Goal: Task Accomplishment & Management: Manage account settings

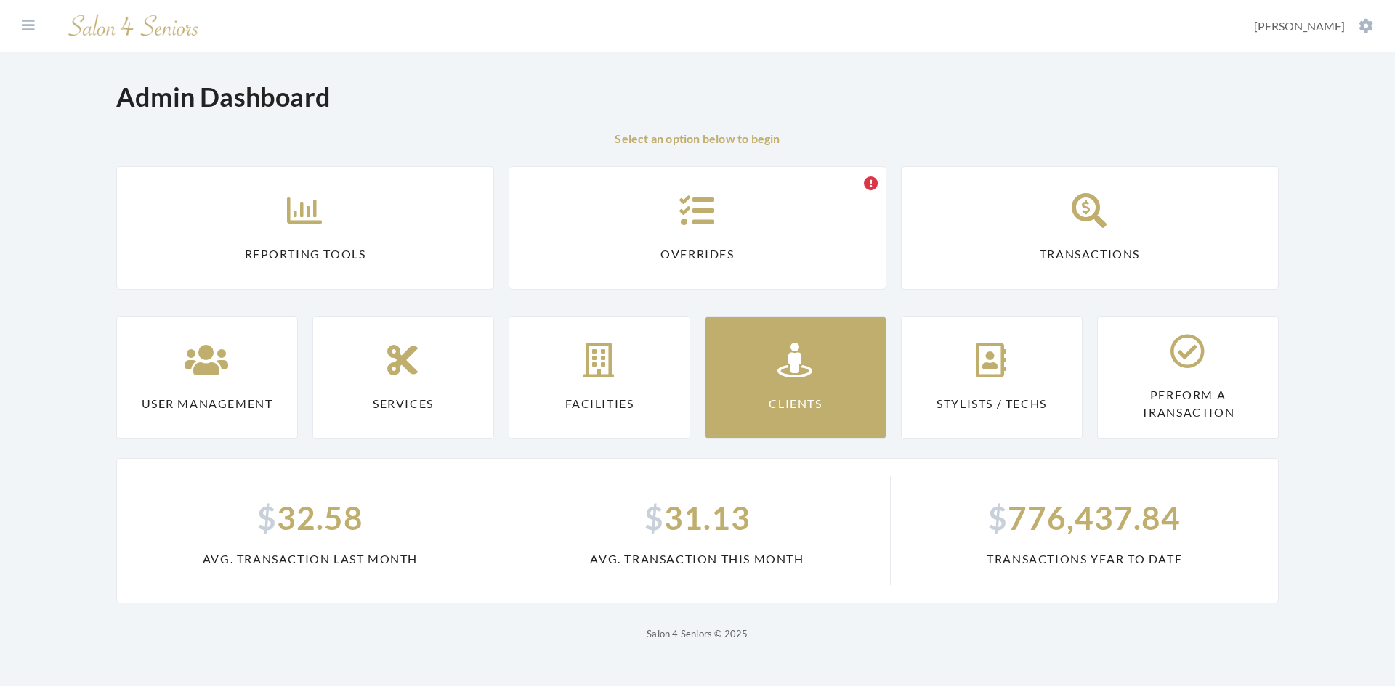
click at [734, 370] on link "Clients" at bounding box center [796, 377] width 182 height 123
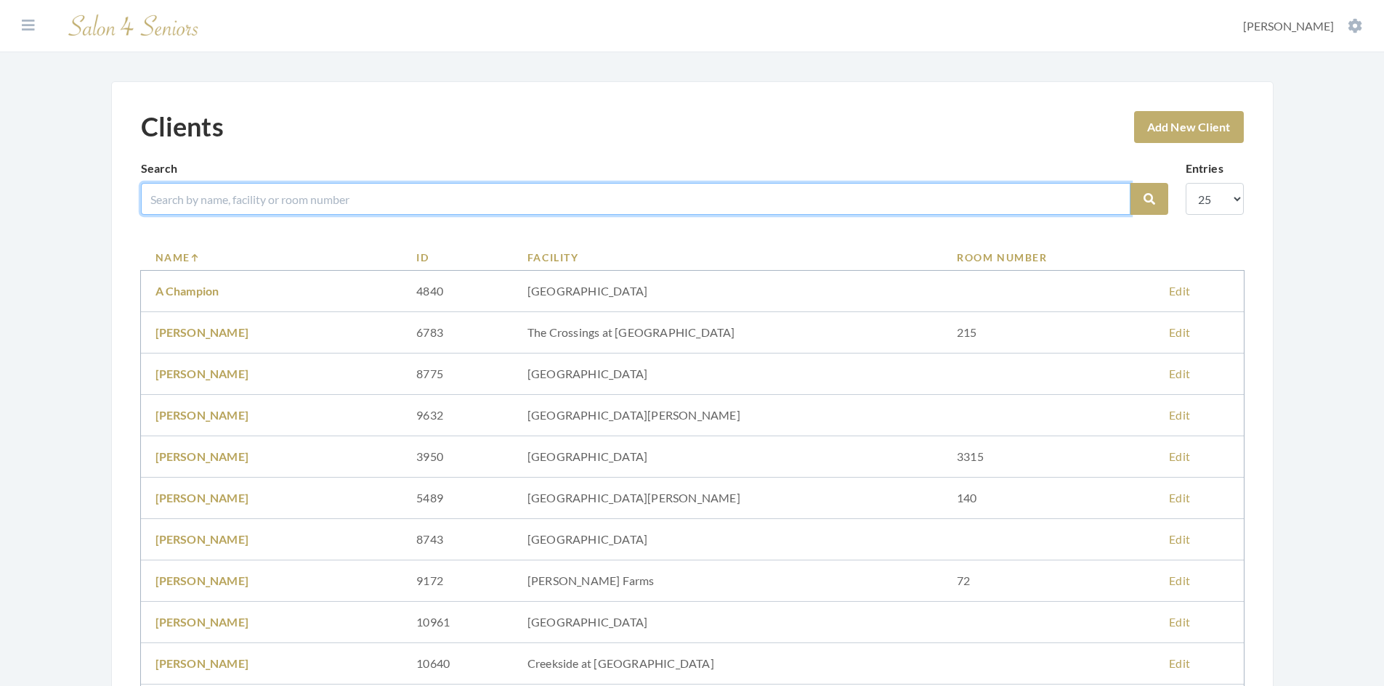
click at [331, 204] on input "search" at bounding box center [635, 199] width 989 height 32
type input "bamb"
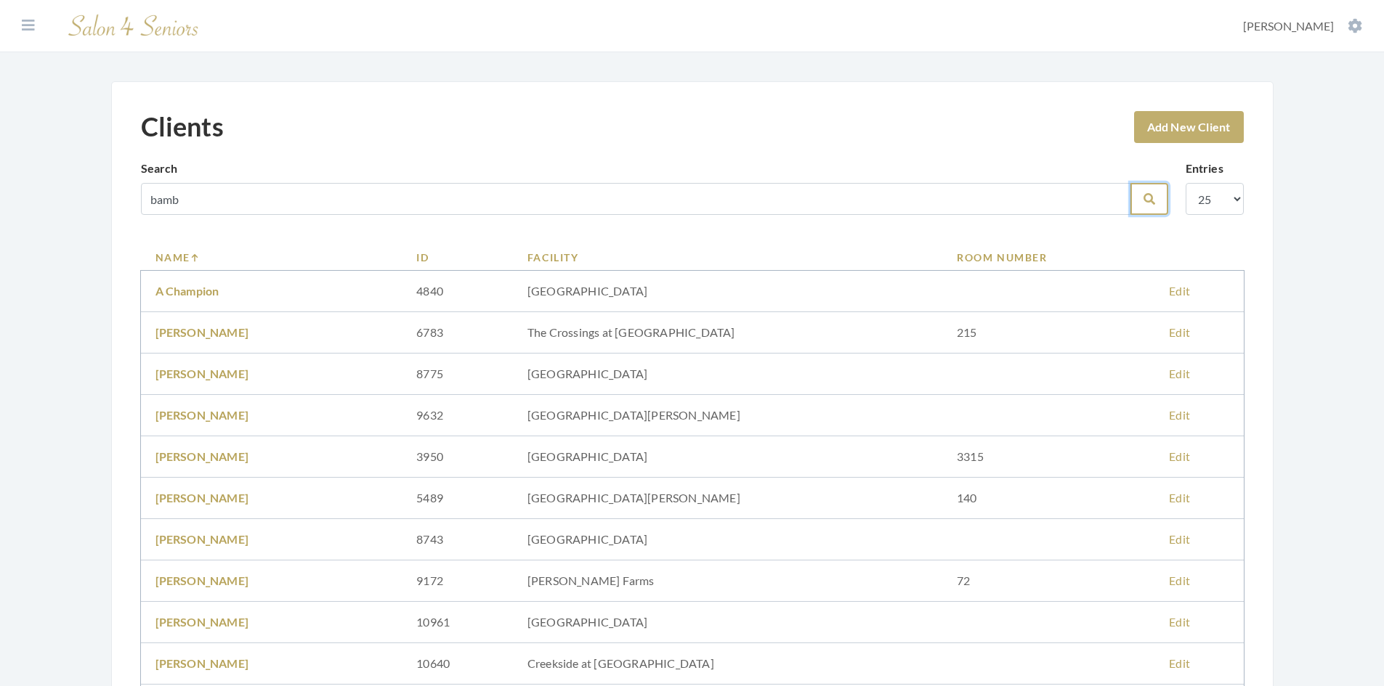
click at [1152, 206] on button "Search" at bounding box center [1149, 199] width 38 height 32
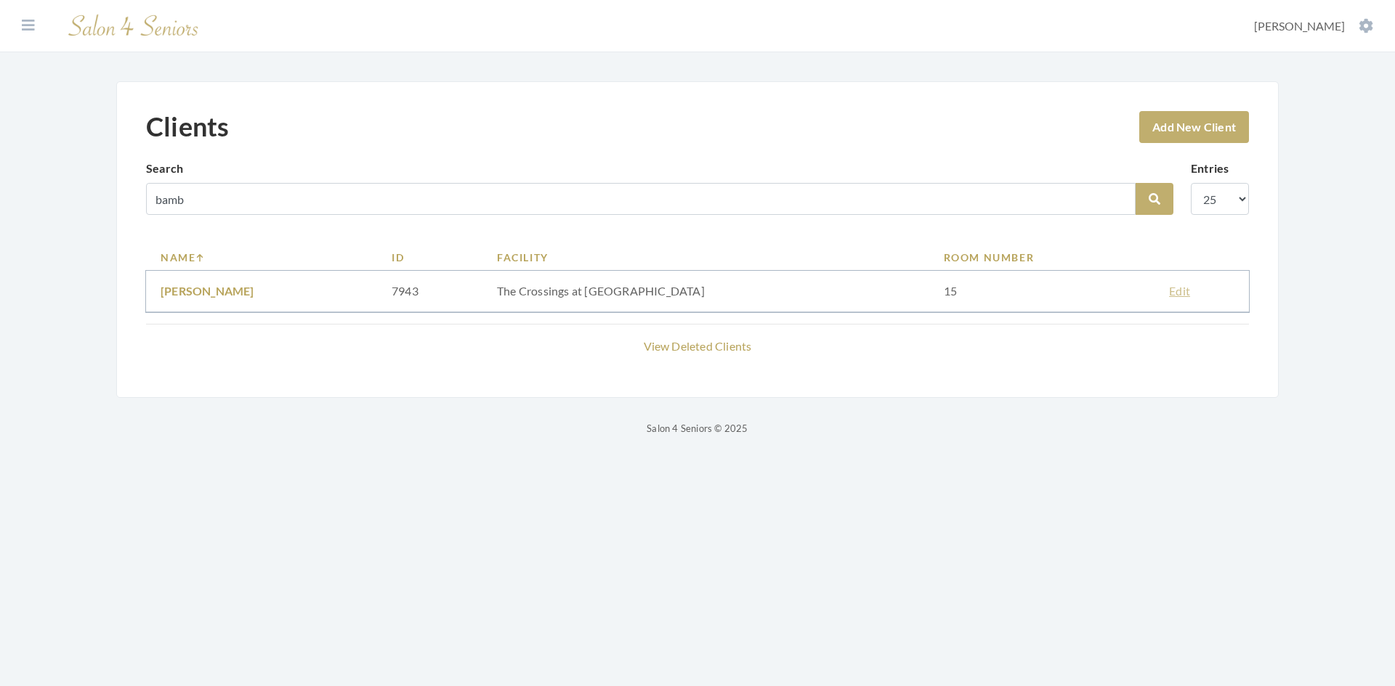
click at [1169, 292] on link "Edit" at bounding box center [1179, 291] width 21 height 14
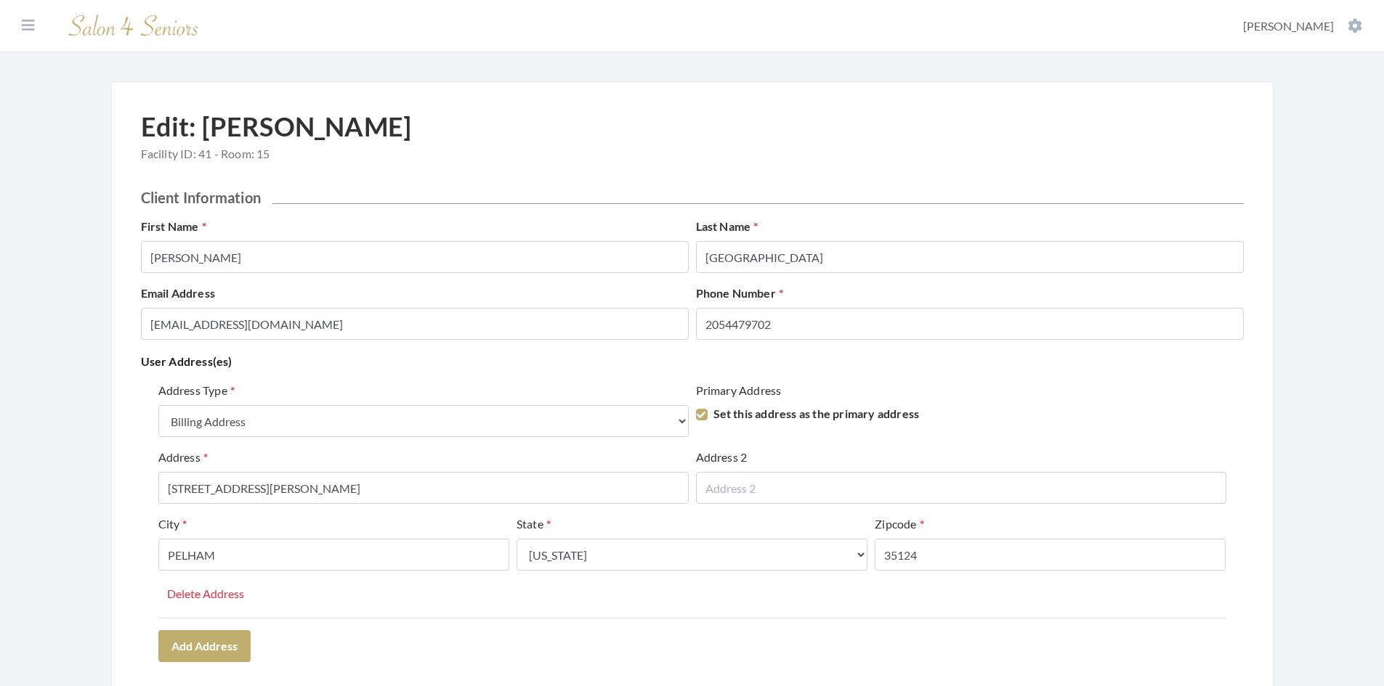
select select "billing"
select select "al"
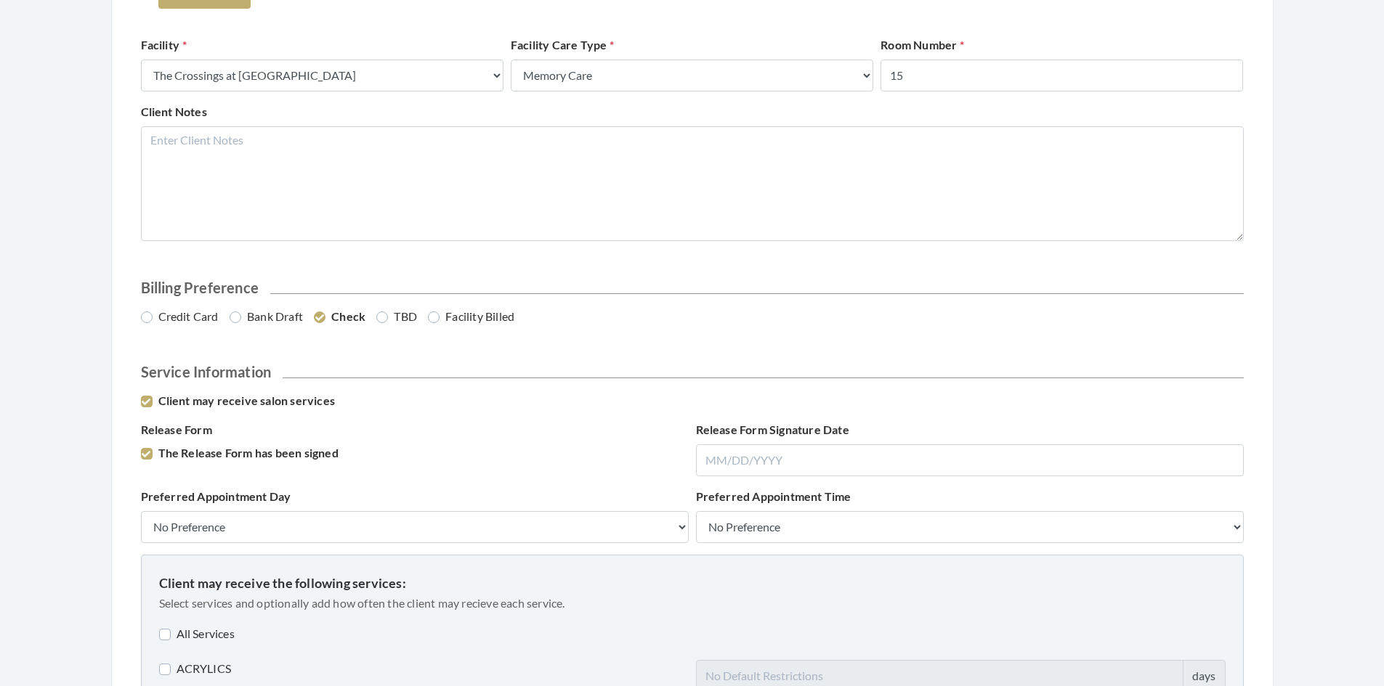
scroll to position [726, 0]
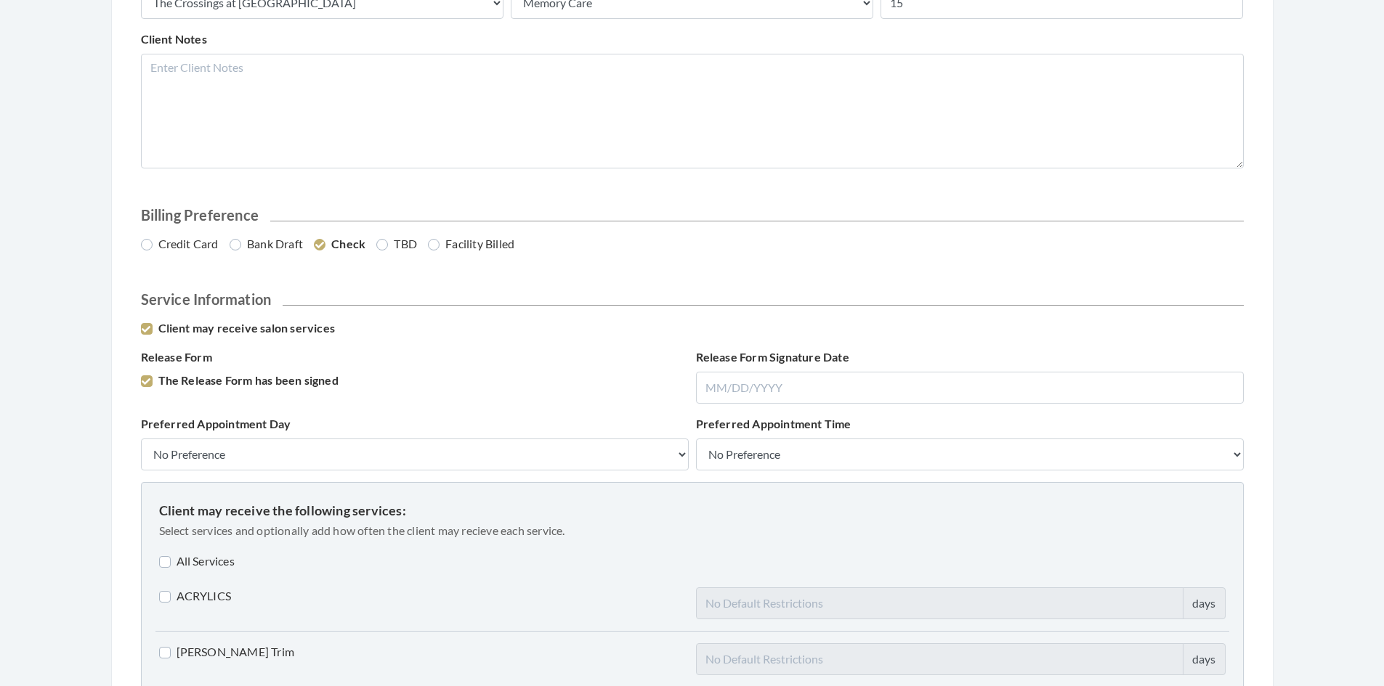
click at [147, 248] on label "Credit Card" at bounding box center [180, 243] width 78 height 17
radio input "true"
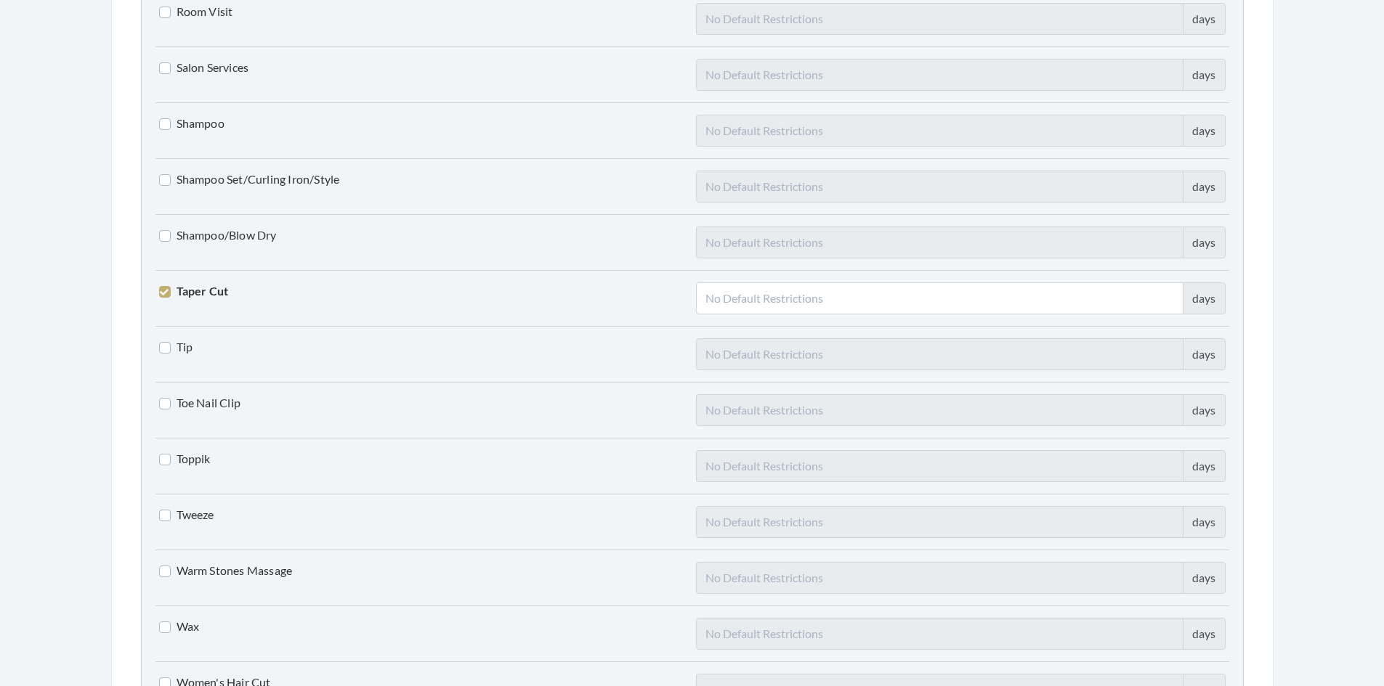
scroll to position [3578, 0]
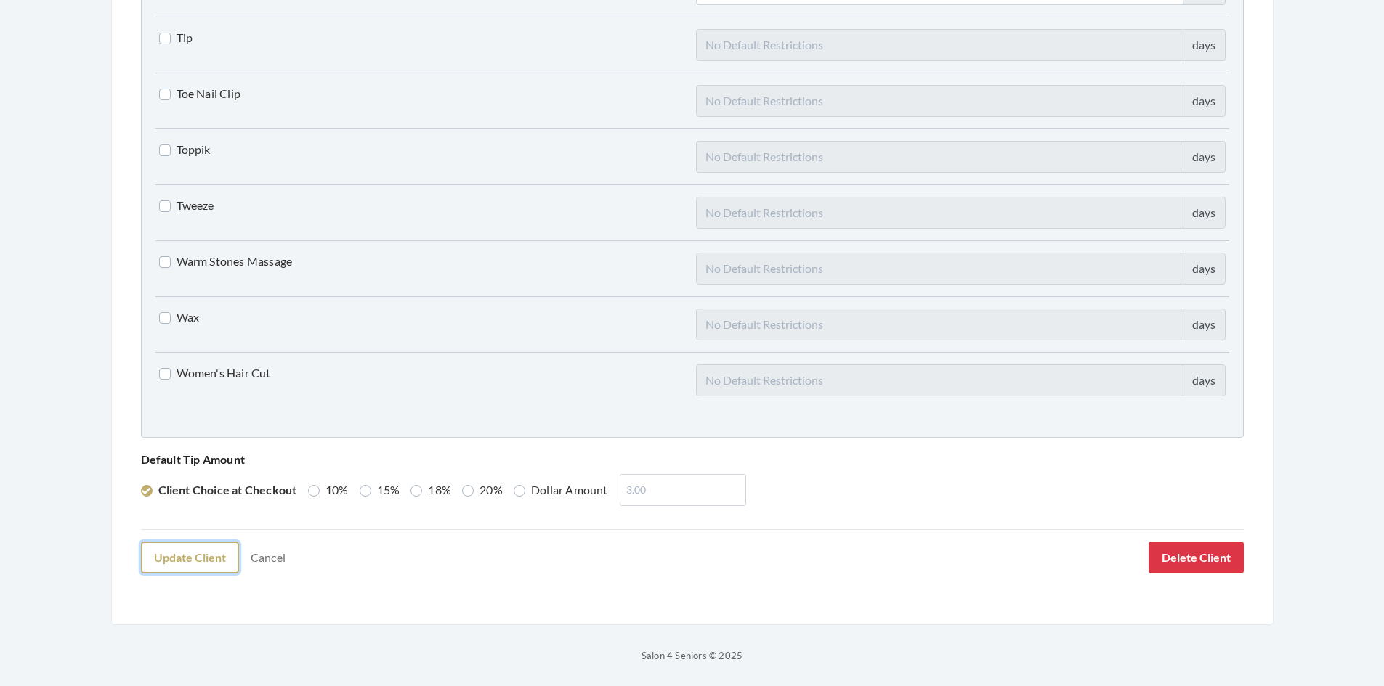
click at [203, 567] on button "Update Client" at bounding box center [190, 558] width 98 height 32
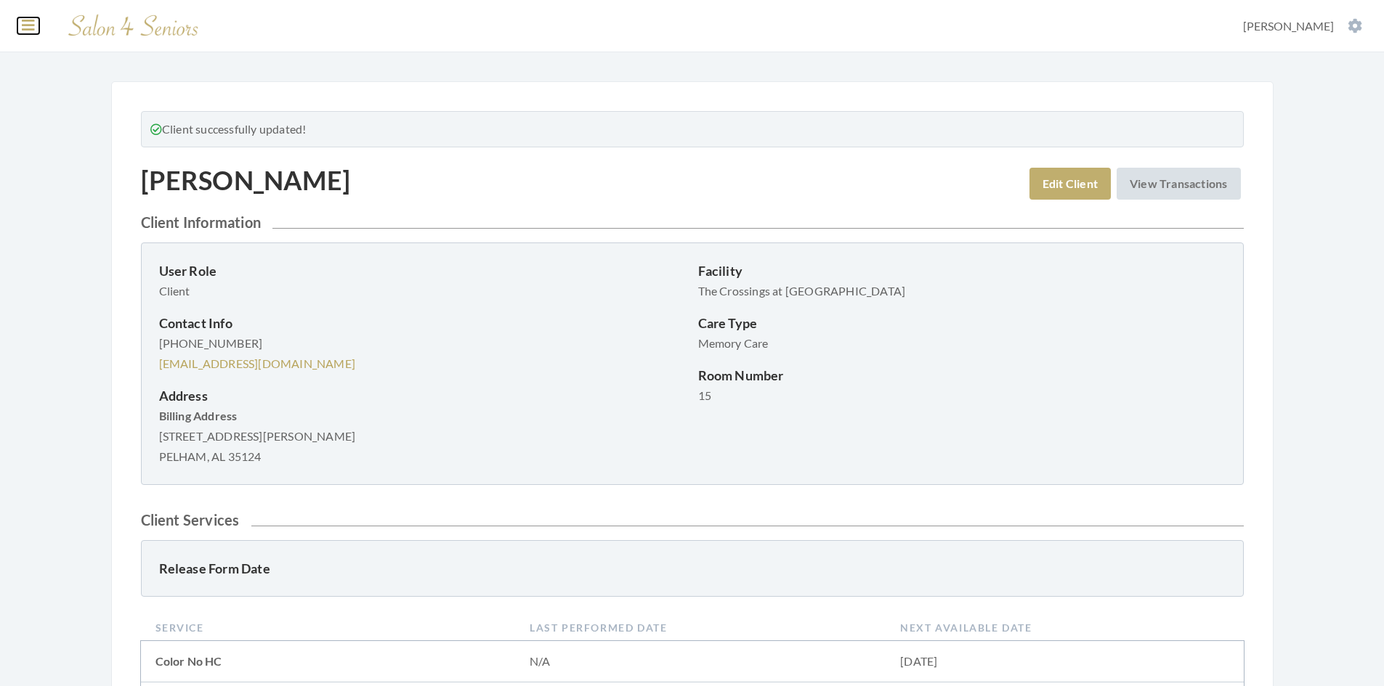
click at [25, 29] on icon at bounding box center [28, 25] width 13 height 15
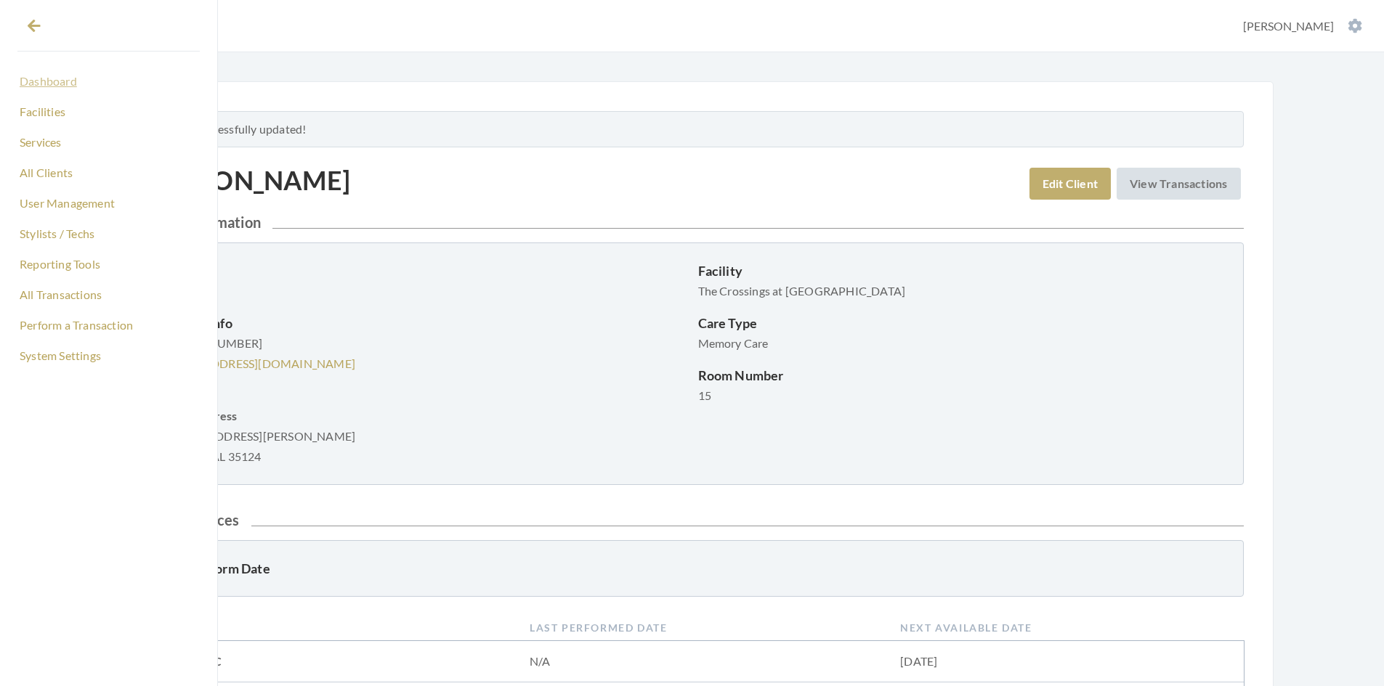
click at [44, 81] on link "Dashboard" at bounding box center [108, 81] width 182 height 25
